Goal: Navigation & Orientation: Go to known website

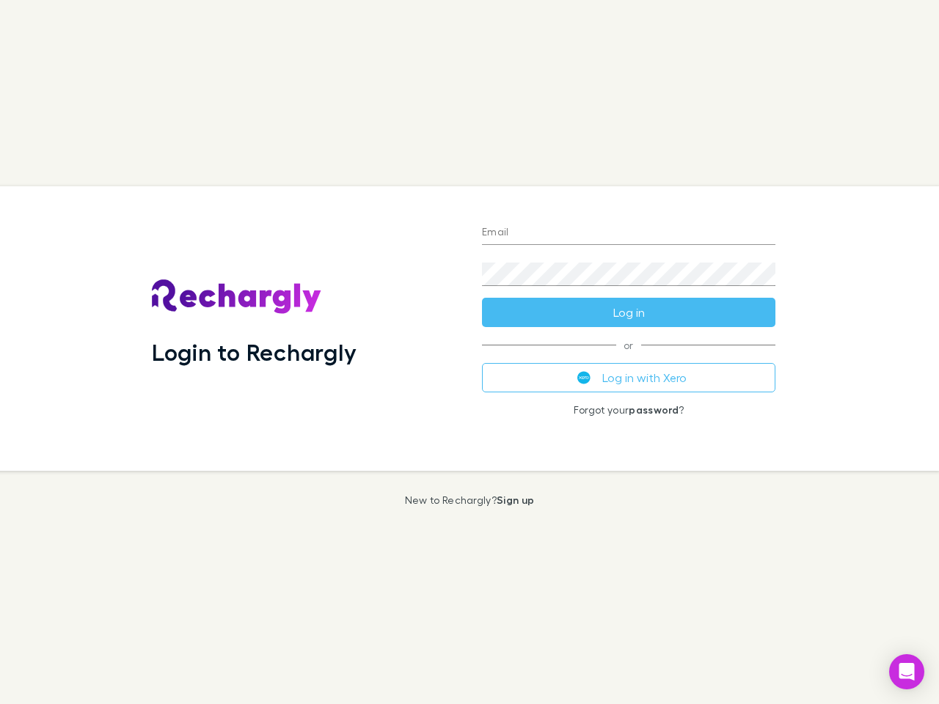
click at [469, 352] on div "Login to Rechargly" at bounding box center [305, 328] width 330 height 285
click at [629, 233] on input "Email" at bounding box center [628, 233] width 293 height 23
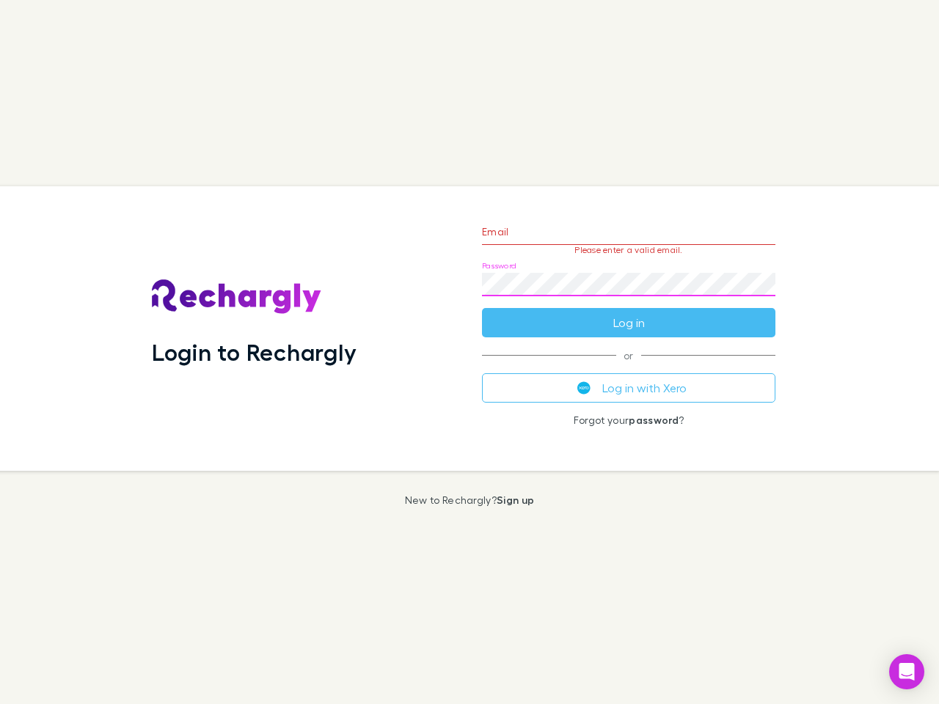
click at [629, 312] on form "Email Please enter a valid email. Password Log in" at bounding box center [628, 274] width 293 height 128
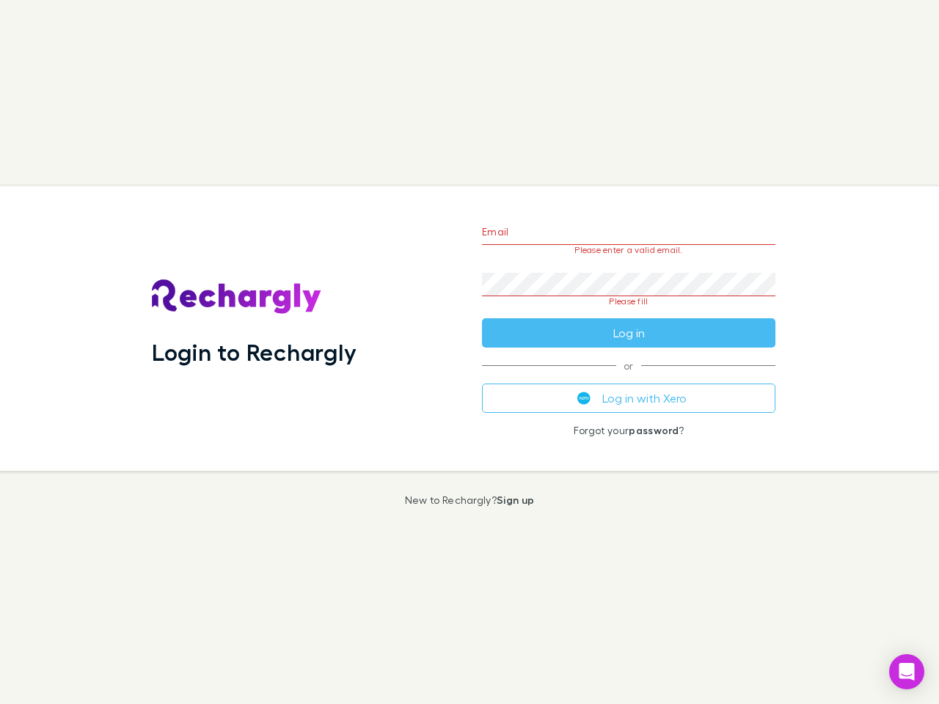
click at [629, 378] on div "Email Please enter a valid email. Password Please fill Log in or Log in with Xe…" at bounding box center [628, 328] width 317 height 285
click at [907, 672] on icon "Open Intercom Messenger" at bounding box center [906, 672] width 15 height 18
